Goal: Task Accomplishment & Management: Complete application form

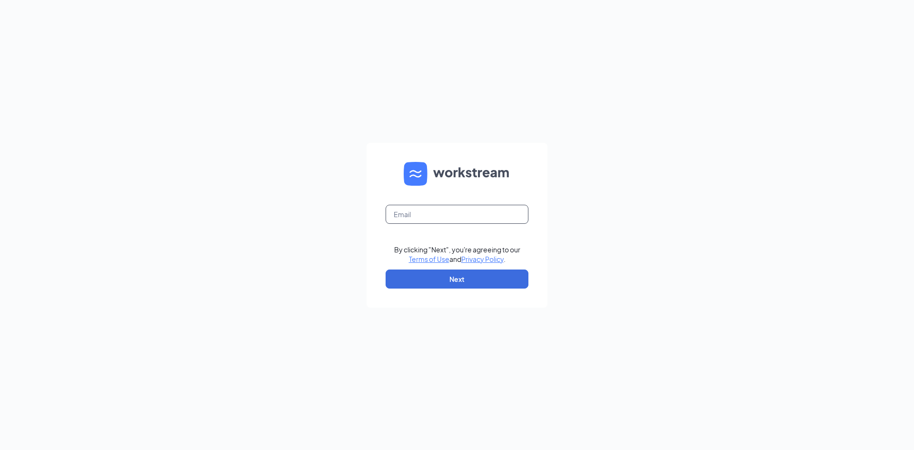
click at [453, 222] on input "text" at bounding box center [457, 214] width 143 height 19
type input "hr.cfasummer@gmail.com"
click at [443, 276] on button "Next" at bounding box center [457, 279] width 143 height 19
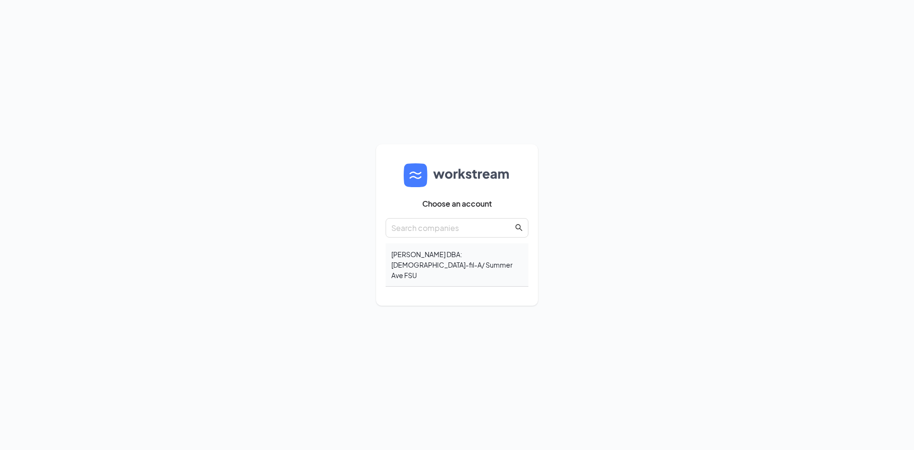
click at [464, 268] on div "Matthew Steven Pruitt DBA: Chick-fil-A/ Summer Ave FSU" at bounding box center [457, 264] width 143 height 43
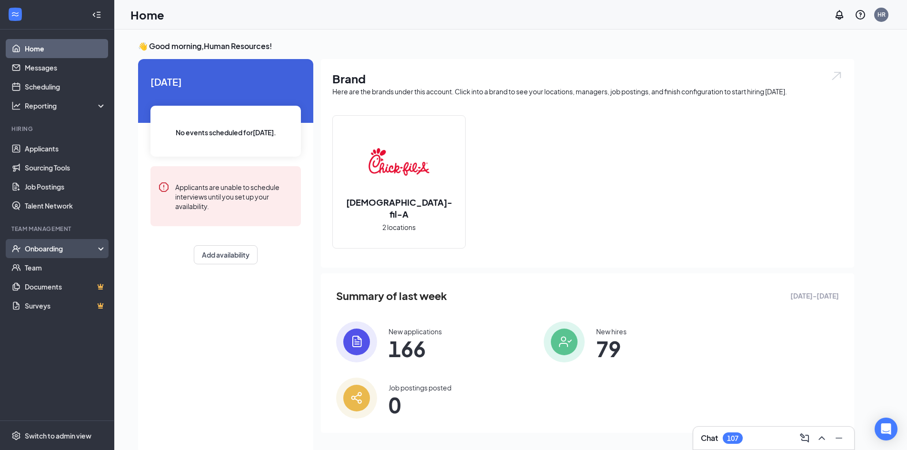
click at [61, 253] on div "Onboarding" at bounding box center [61, 249] width 73 height 10
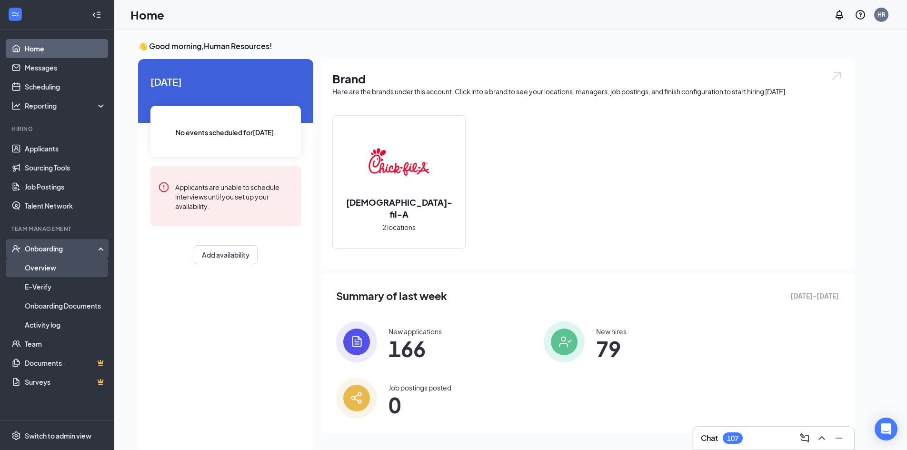
click at [54, 263] on link "Overview" at bounding box center [65, 267] width 81 height 19
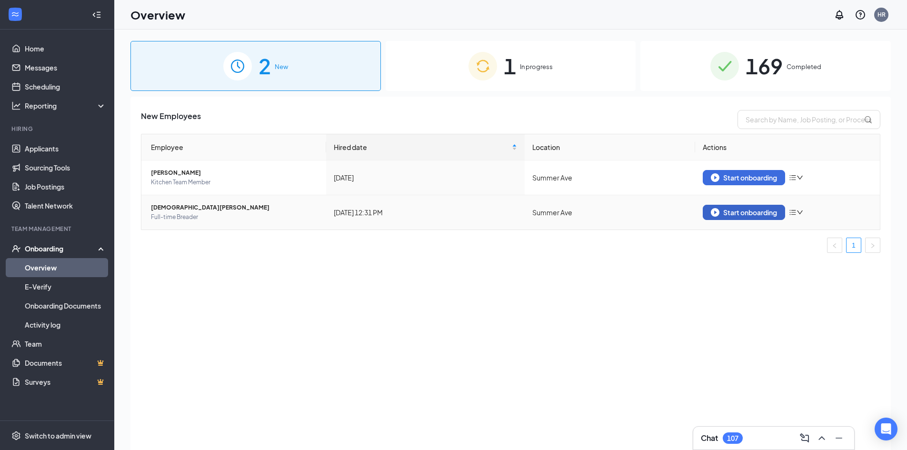
click at [752, 212] on div "Start onboarding" at bounding box center [744, 212] width 66 height 9
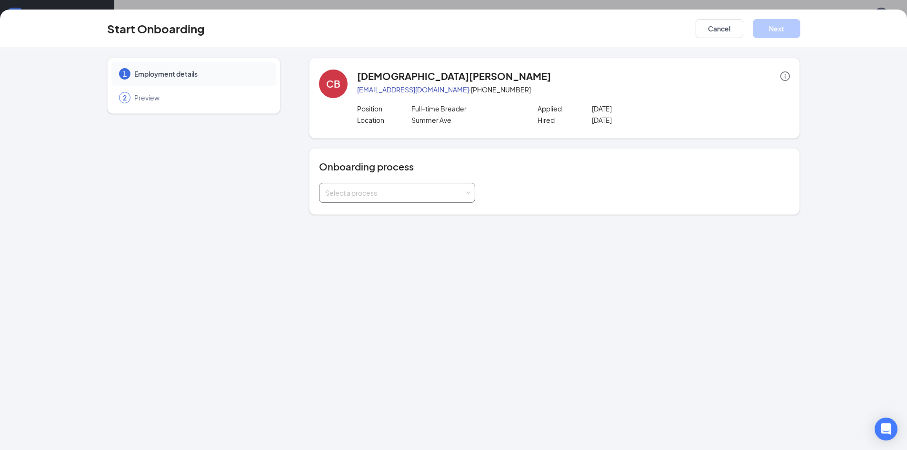
click at [433, 191] on div "Select a process" at bounding box center [395, 193] width 140 height 10
click at [409, 211] on li "Onboarding" at bounding box center [397, 213] width 156 height 17
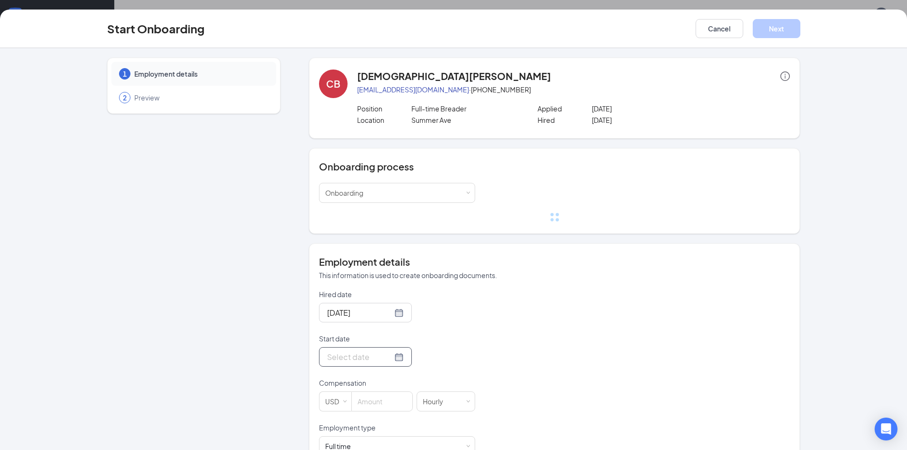
click at [389, 359] on div at bounding box center [365, 357] width 77 height 12
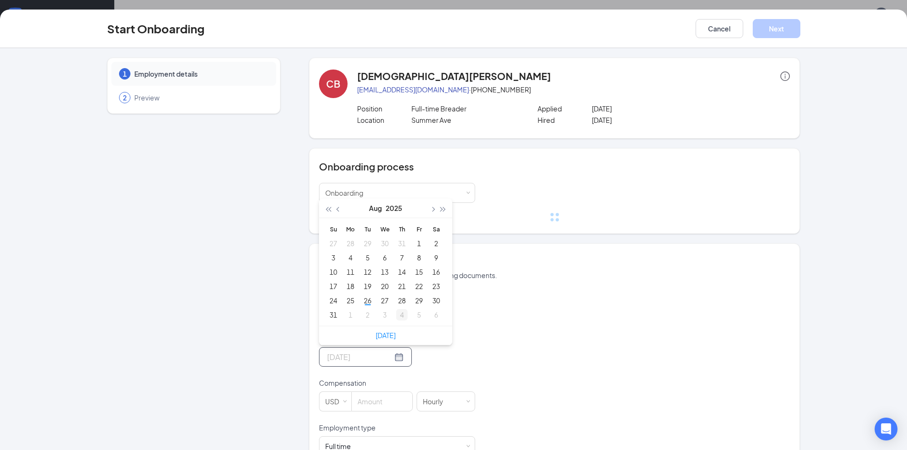
type input "[DATE]"
click at [400, 319] on div "[DATE] Su Mo Tu We Th Fr Sa 27 28 29 30 31 1 2 3 4 5 6 7 8 9 10 11 12 13 14 15 …" at bounding box center [385, 272] width 133 height 147
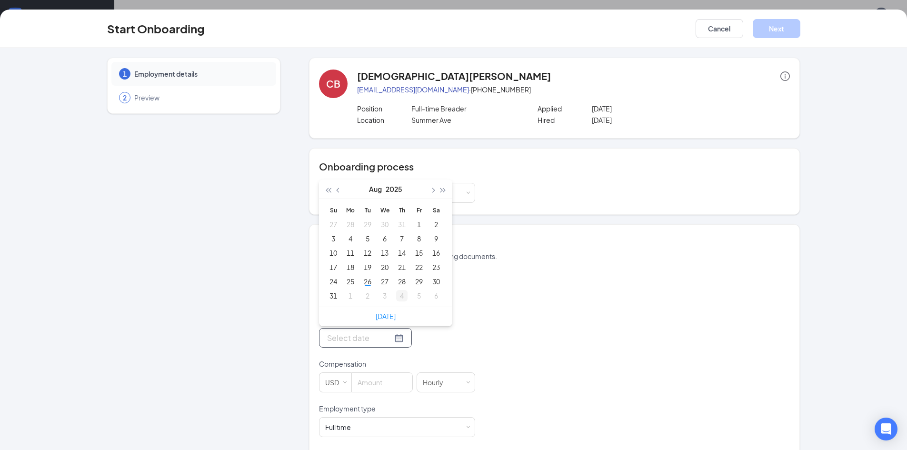
type input "[DATE]"
click at [398, 299] on div "4" at bounding box center [401, 295] width 11 height 11
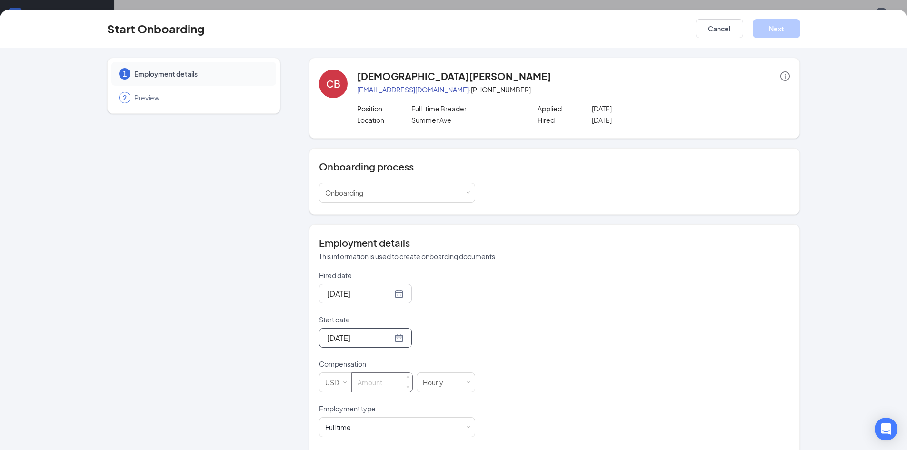
click at [386, 383] on input at bounding box center [382, 382] width 60 height 19
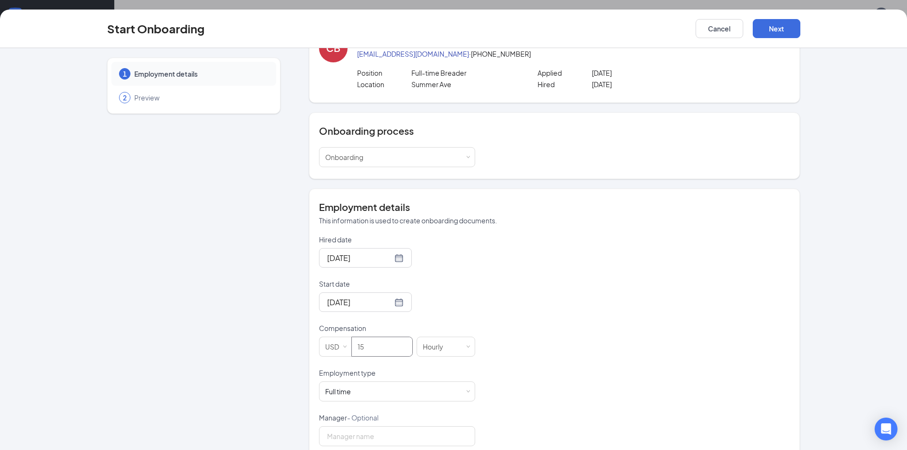
scroll to position [95, 0]
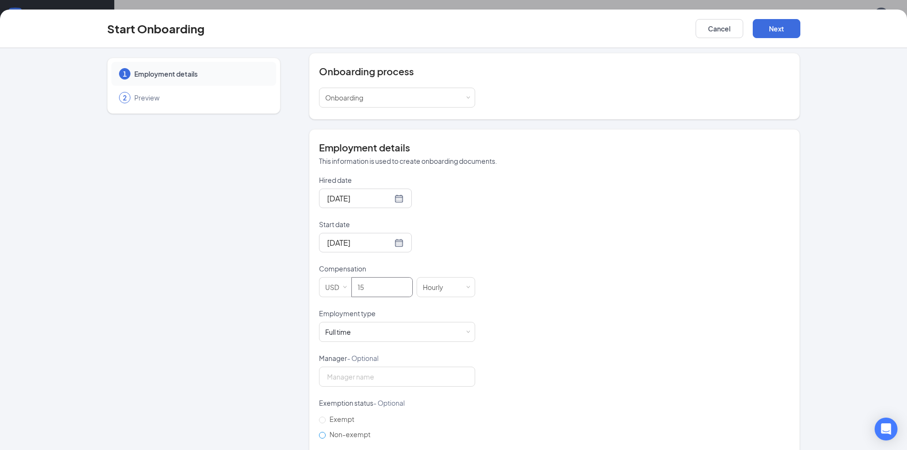
type input "15"
click at [339, 437] on span "Non-exempt" at bounding box center [350, 434] width 49 height 9
click at [326, 437] on input "Non-exempt" at bounding box center [322, 435] width 7 height 7
radio input "true"
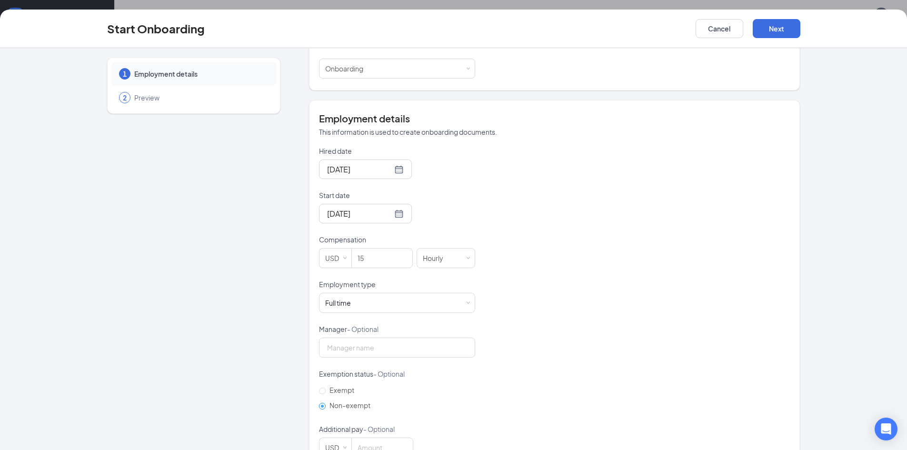
scroll to position [153, 0]
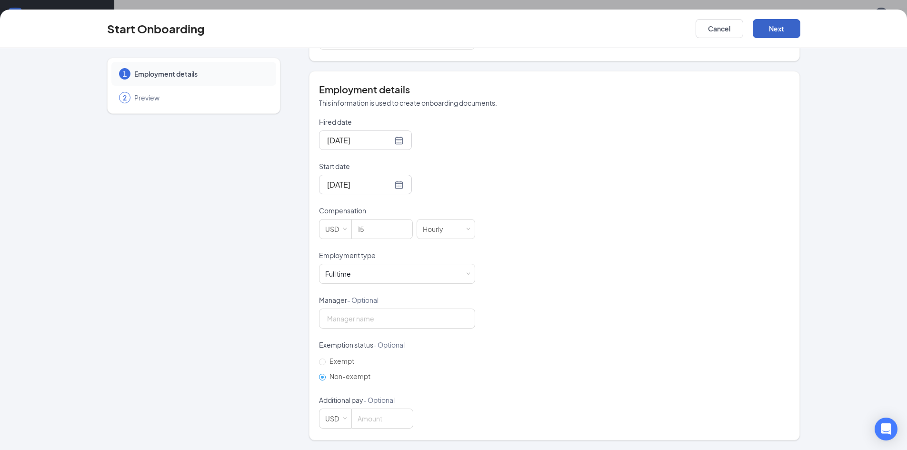
click at [775, 32] on button "Next" at bounding box center [777, 28] width 48 height 19
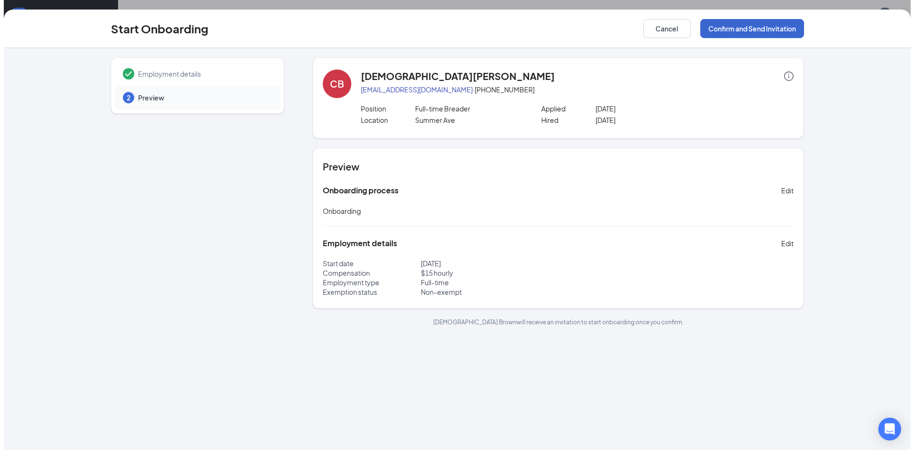
scroll to position [0, 0]
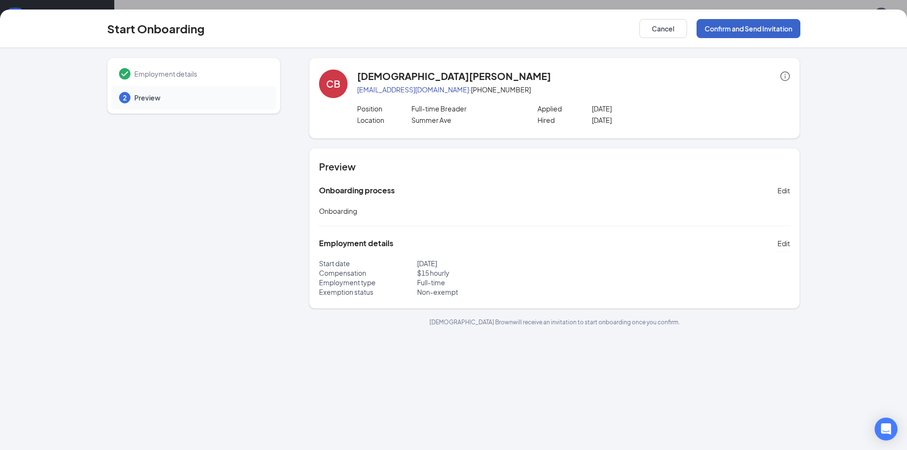
click at [772, 25] on button "Confirm and Send Invitation" at bounding box center [749, 28] width 104 height 19
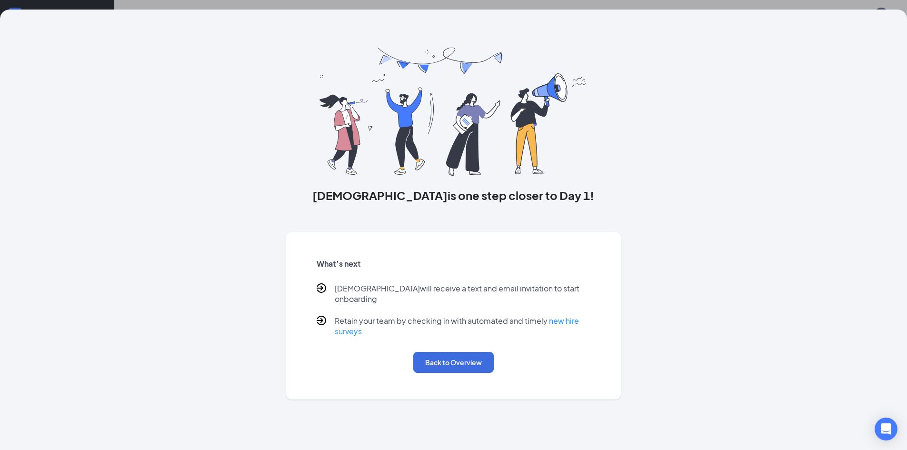
click at [523, 7] on div "[PERSON_NAME] is one step closer to Day 1! What’s next [PERSON_NAME] will recei…" at bounding box center [453, 225] width 907 height 450
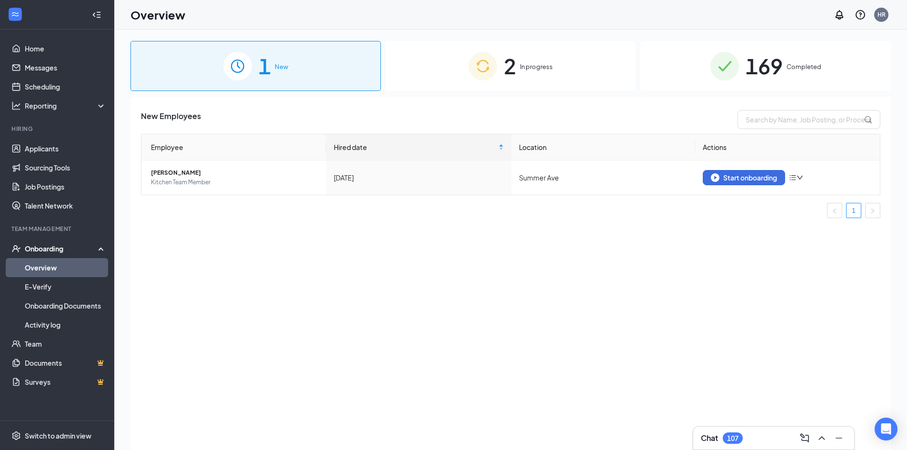
click at [568, 64] on div "2 In progress" at bounding box center [511, 66] width 250 height 50
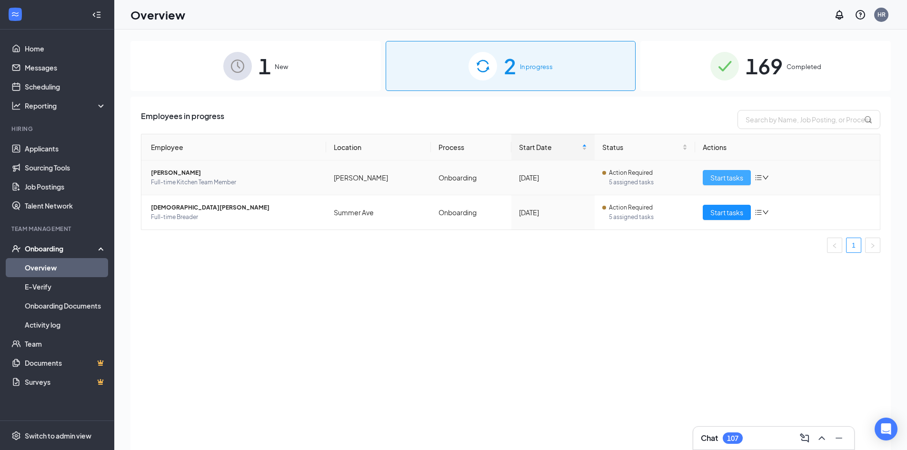
click at [721, 179] on span "Start tasks" at bounding box center [726, 177] width 33 height 10
